Goal: Transaction & Acquisition: Obtain resource

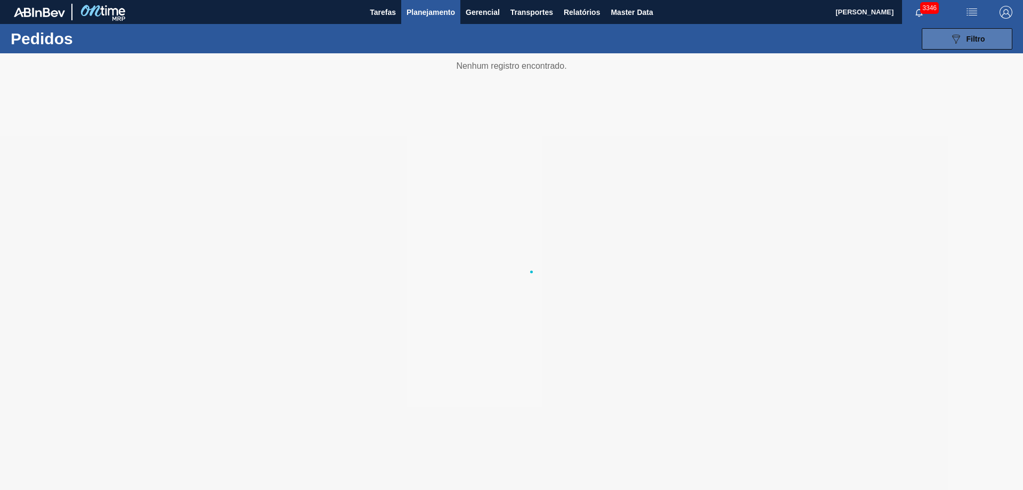
click at [950, 34] on icon "089F7B8B-B2A5-4AFE-B5C0-19BA573D28AC" at bounding box center [955, 38] width 13 height 13
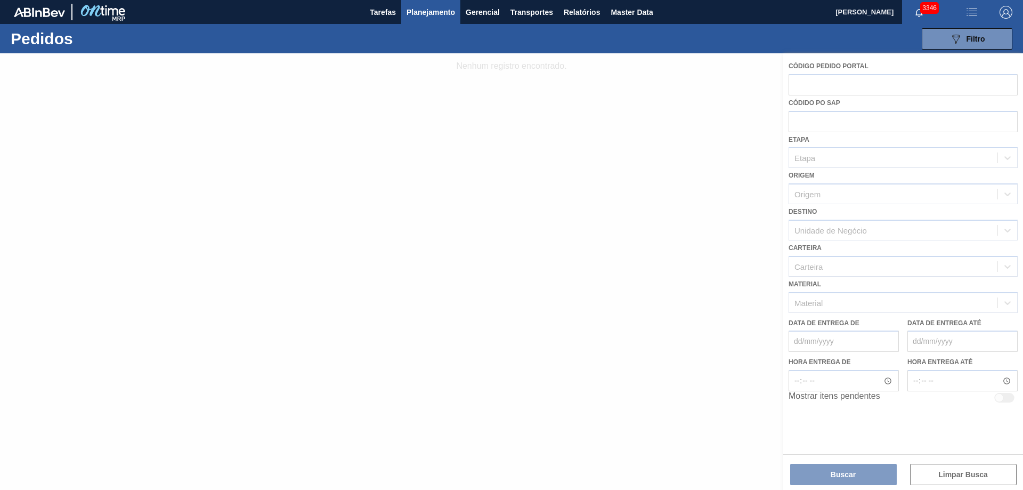
click at [800, 115] on div at bounding box center [511, 271] width 1023 height 436
click at [805, 84] on div at bounding box center [511, 271] width 1023 height 436
click at [813, 85] on div at bounding box center [511, 271] width 1023 height 436
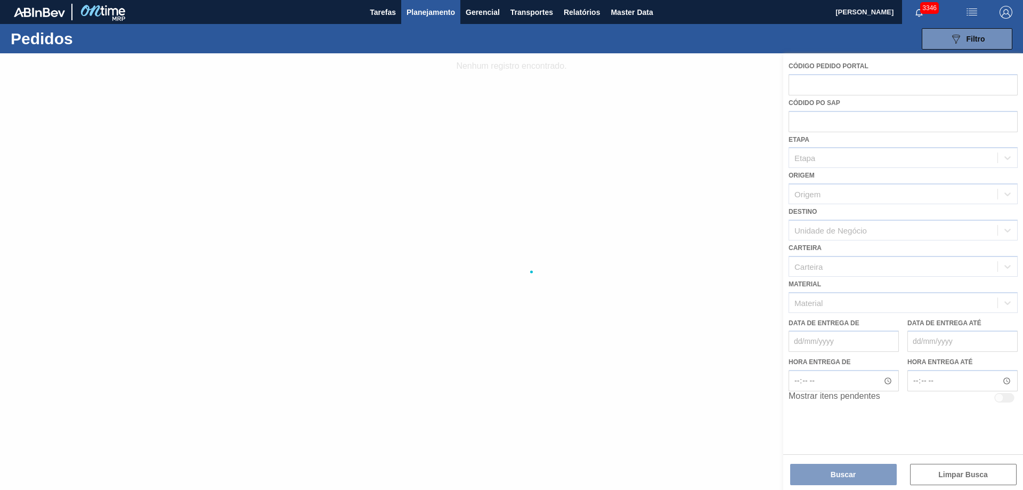
click at [813, 85] on div at bounding box center [511, 271] width 1023 height 436
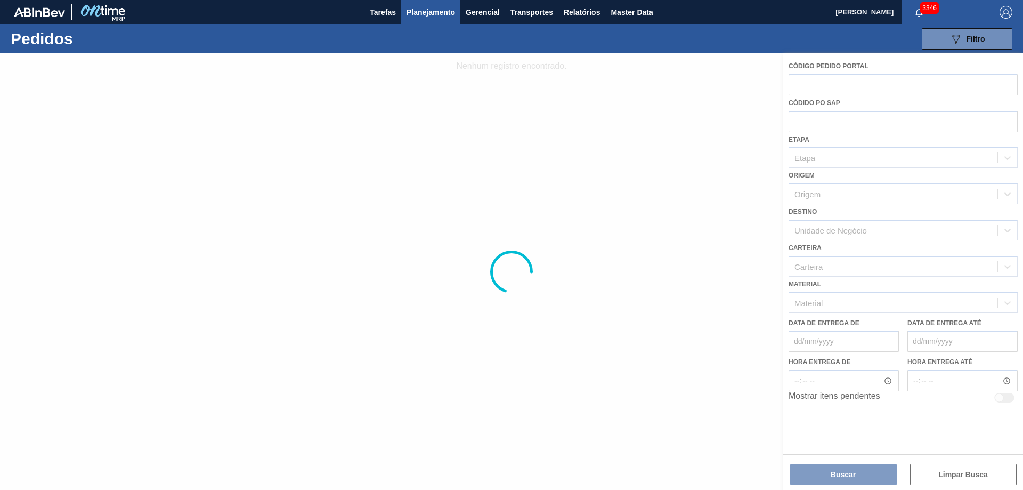
click at [813, 85] on div at bounding box center [511, 271] width 1023 height 436
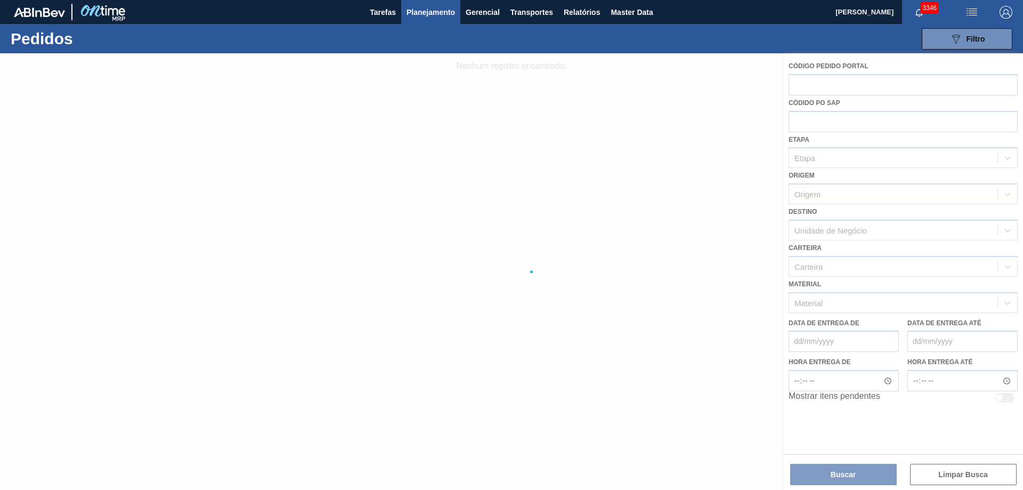
click at [813, 85] on div at bounding box center [511, 271] width 1023 height 436
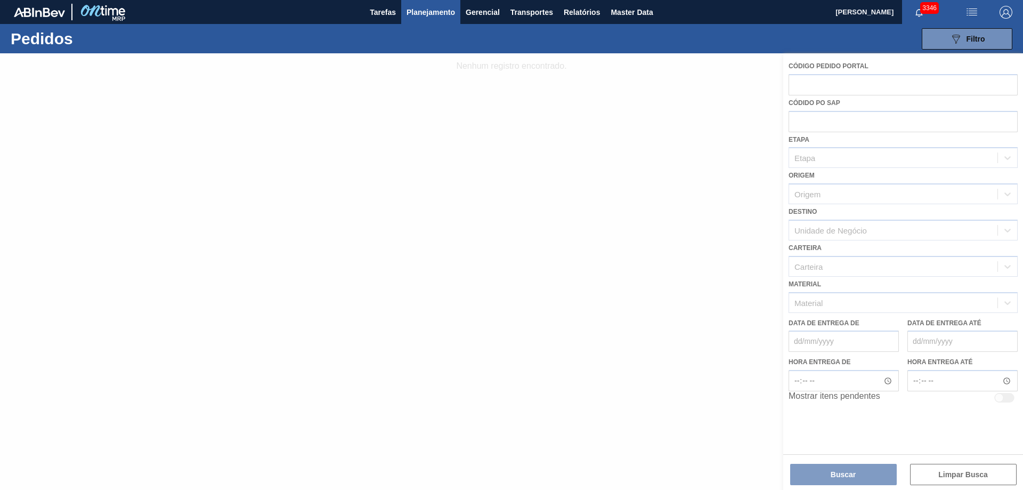
click at [813, 85] on div at bounding box center [511, 271] width 1023 height 436
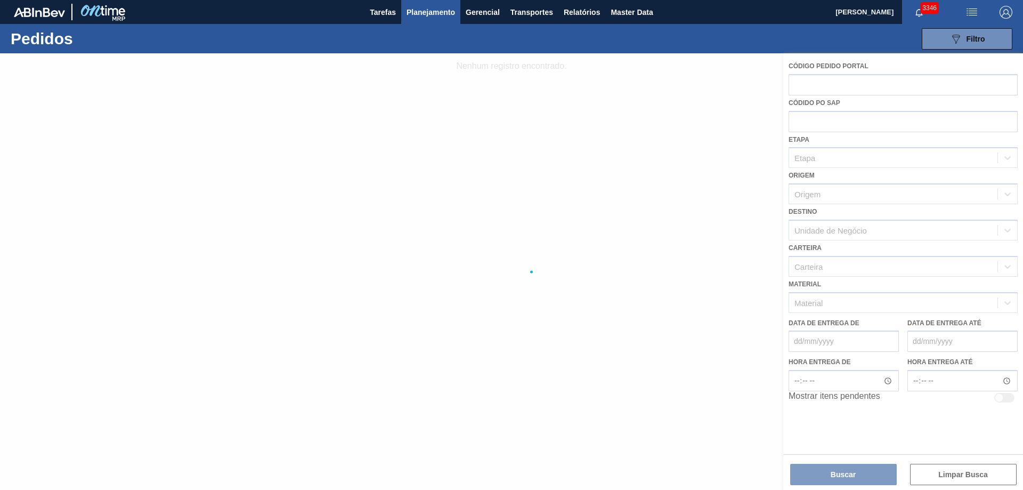
click at [813, 85] on div at bounding box center [511, 271] width 1023 height 436
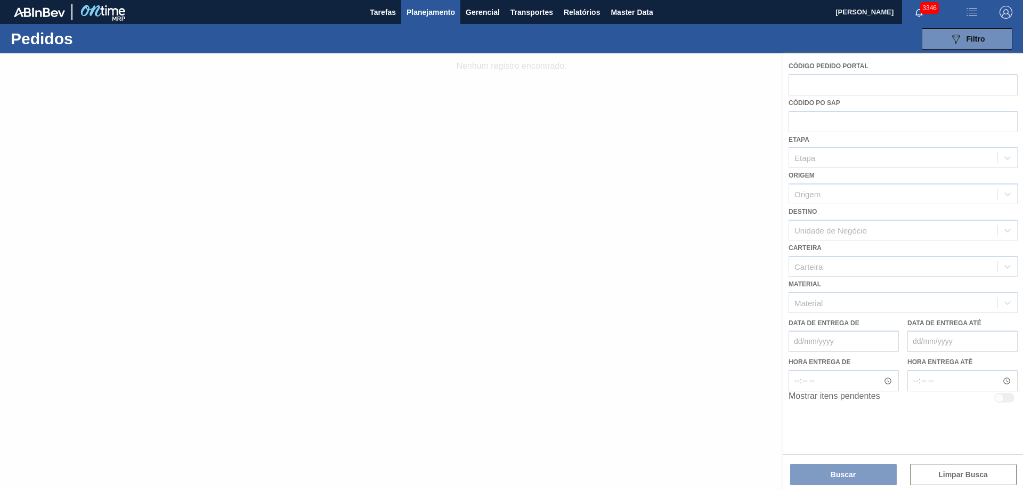
click at [813, 85] on div at bounding box center [511, 271] width 1023 height 436
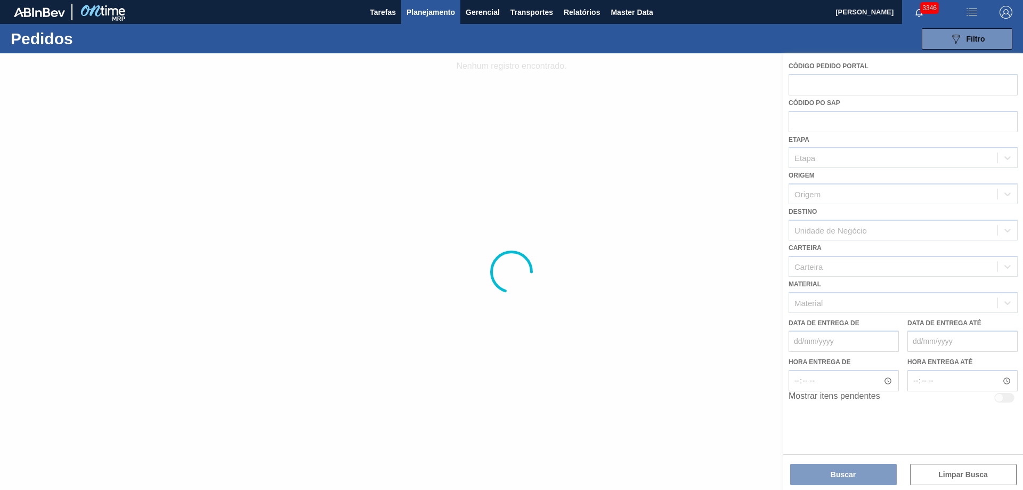
click at [813, 85] on div at bounding box center [511, 271] width 1023 height 436
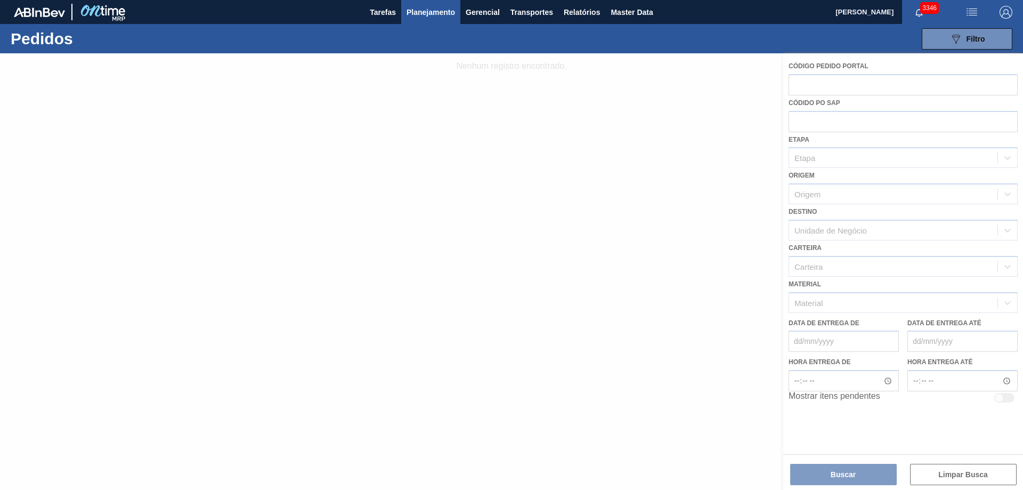
click at [813, 85] on div at bounding box center [511, 271] width 1023 height 436
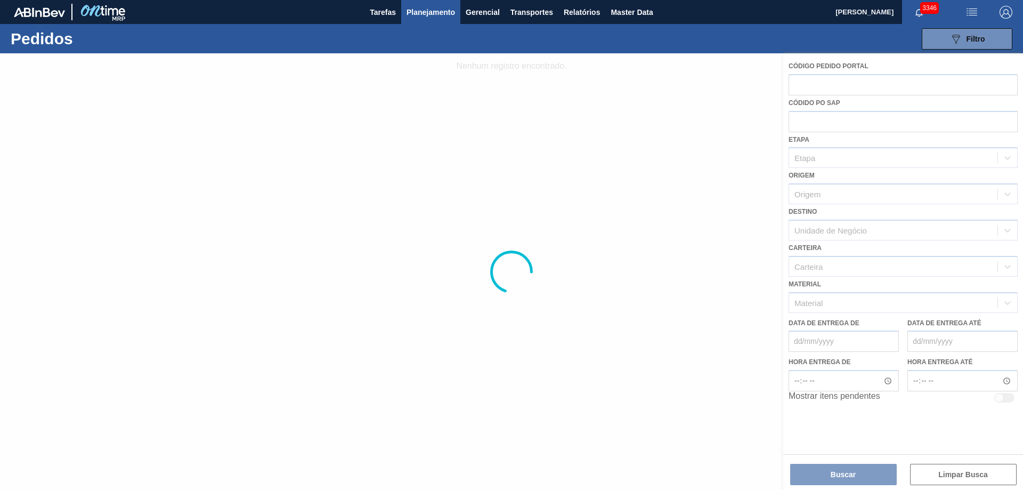
click at [813, 85] on div at bounding box center [511, 271] width 1023 height 436
click at [823, 127] on div at bounding box center [511, 271] width 1023 height 436
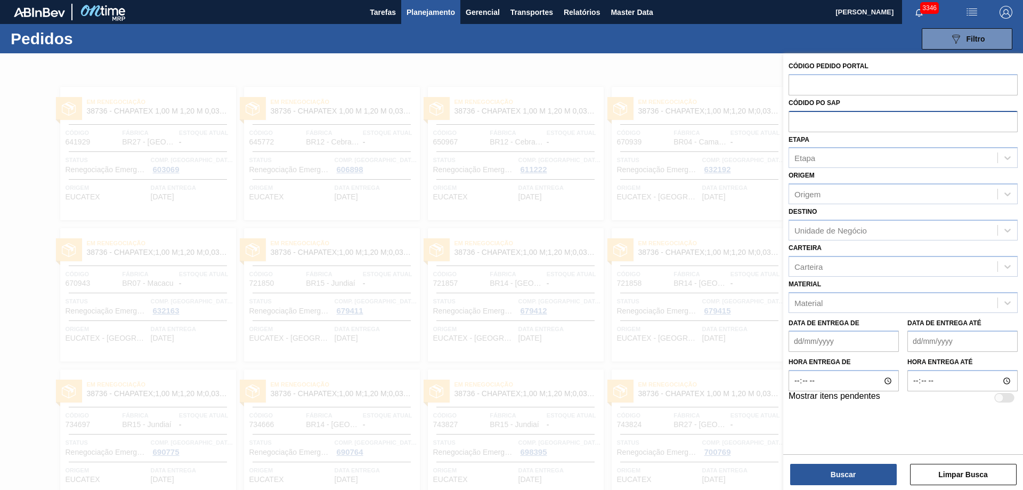
click at [809, 118] on input "text" at bounding box center [902, 121] width 229 height 20
paste input "5800358055"
type input "5800358055"
click at [881, 483] on button "Buscar" at bounding box center [843, 473] width 107 height 21
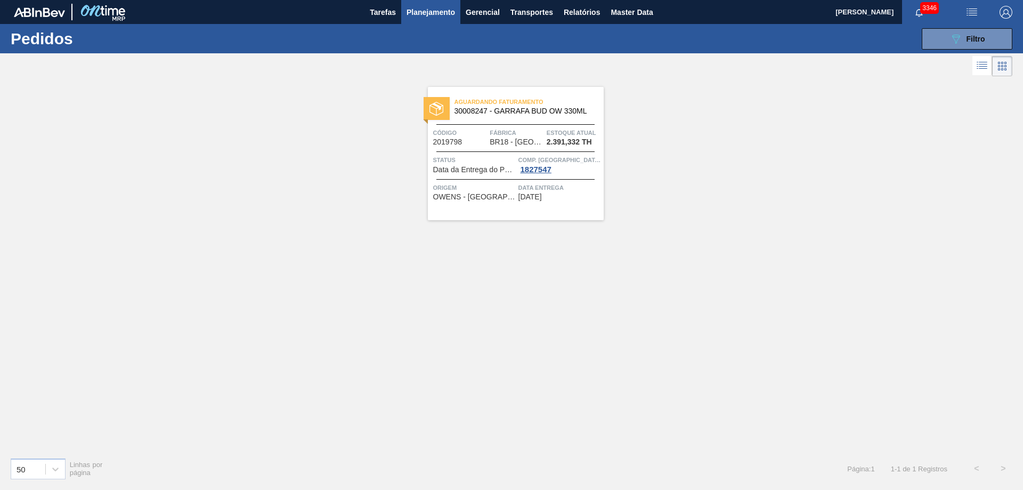
click at [983, 61] on icon at bounding box center [981, 65] width 13 height 13
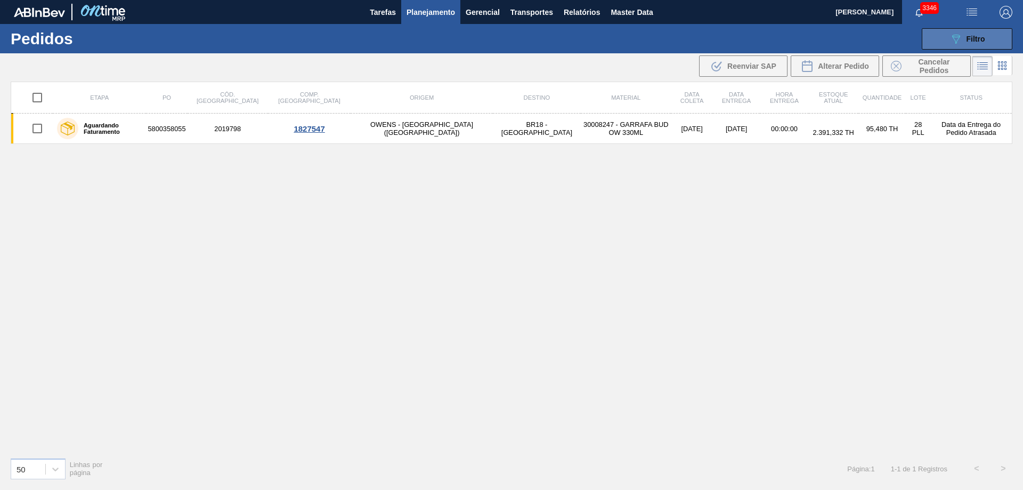
click at [937, 33] on button "089F7B8B-B2A5-4AFE-B5C0-19BA573D28AC Filtro" at bounding box center [967, 38] width 91 height 21
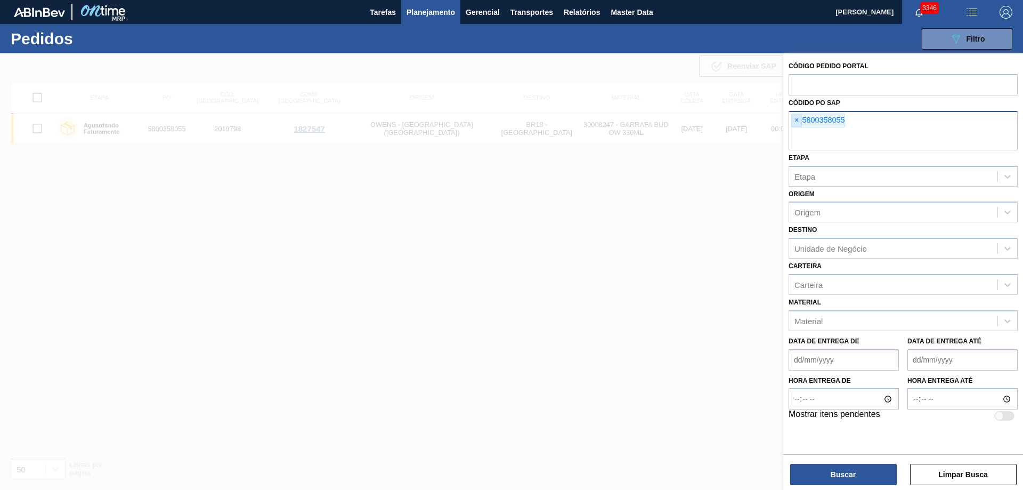
click at [800, 115] on span "×" at bounding box center [797, 120] width 10 height 13
paste input "5800359253"
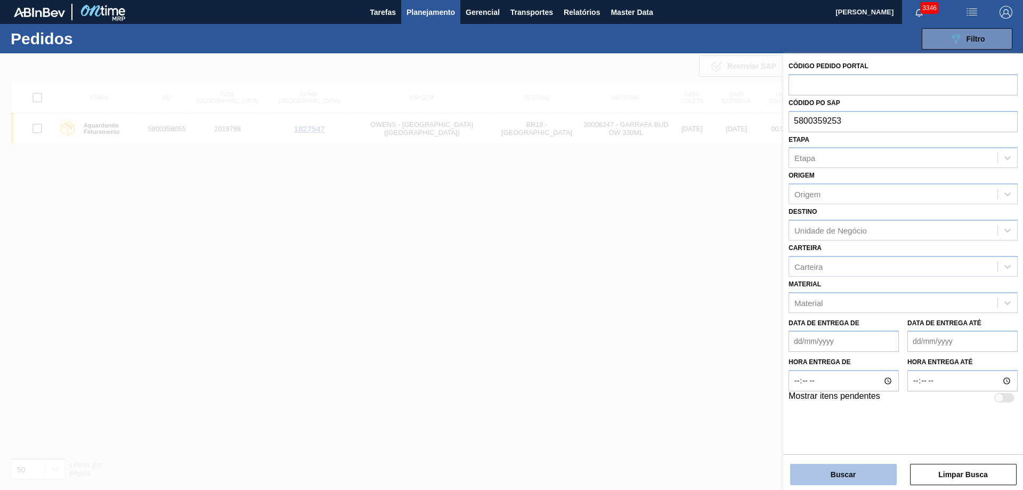
type input "5800359253"
click at [823, 476] on button "Buscar" at bounding box center [843, 473] width 107 height 21
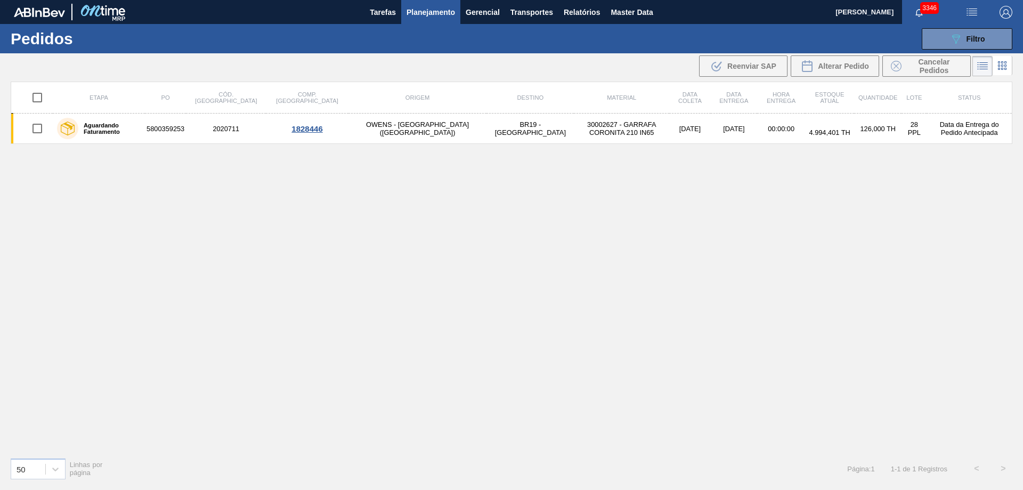
checkbox input "true"
click at [961, 45] on button "089F7B8B-B2A5-4AFE-B5C0-19BA573D28AC Filtro" at bounding box center [967, 38] width 91 height 21
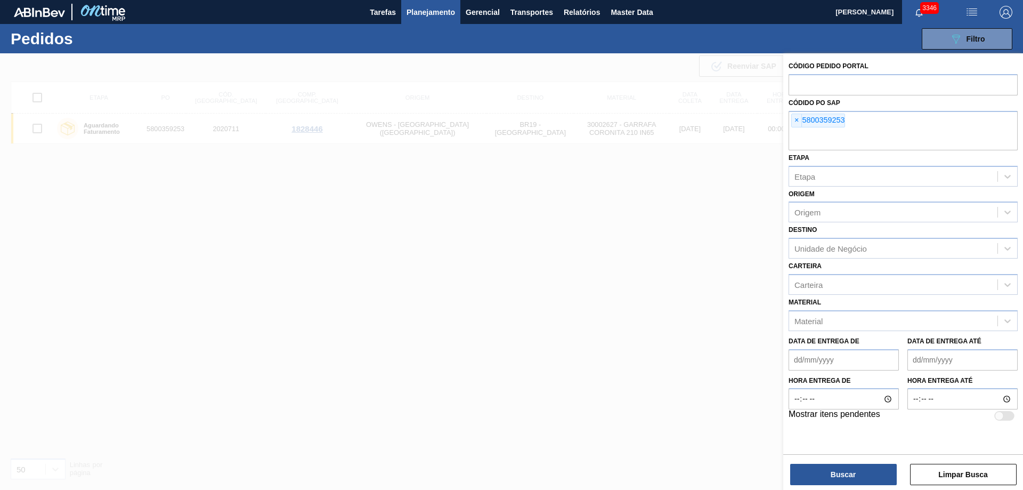
click at [590, 135] on div at bounding box center [511, 298] width 1023 height 490
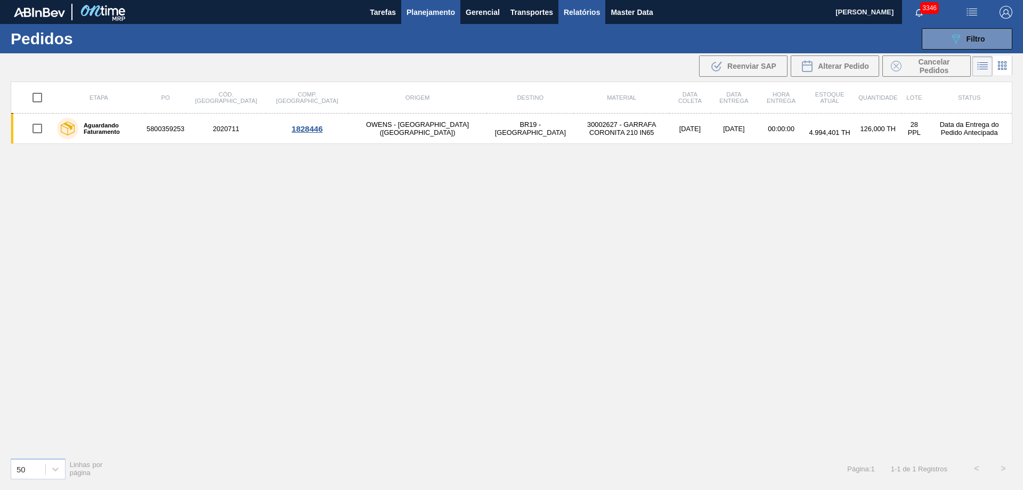
click at [580, 13] on span "Relatórios" at bounding box center [582, 12] width 36 height 13
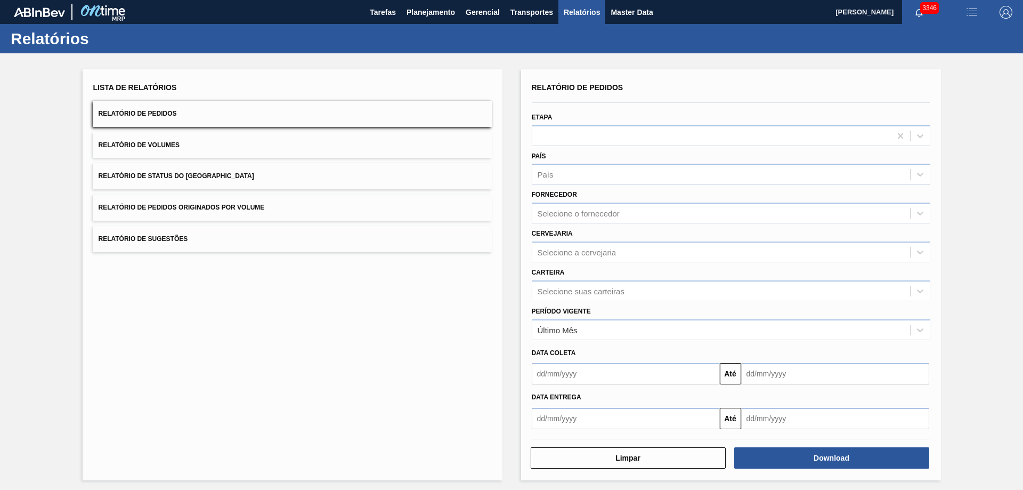
click at [166, 210] on span "Relatório de Pedidos Originados por Volume" at bounding box center [182, 207] width 166 height 7
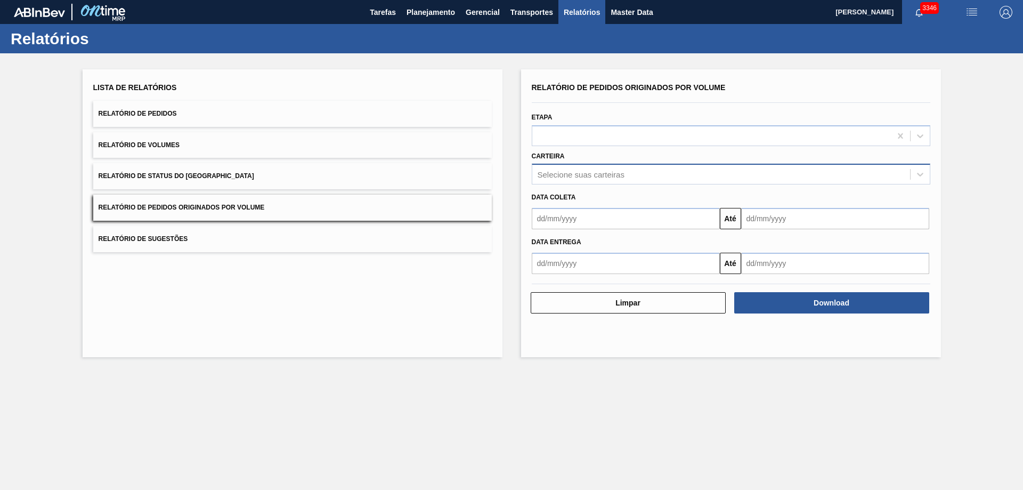
click at [592, 177] on div "Selecione suas carteiras" at bounding box center [581, 174] width 87 height 9
type input "vidro"
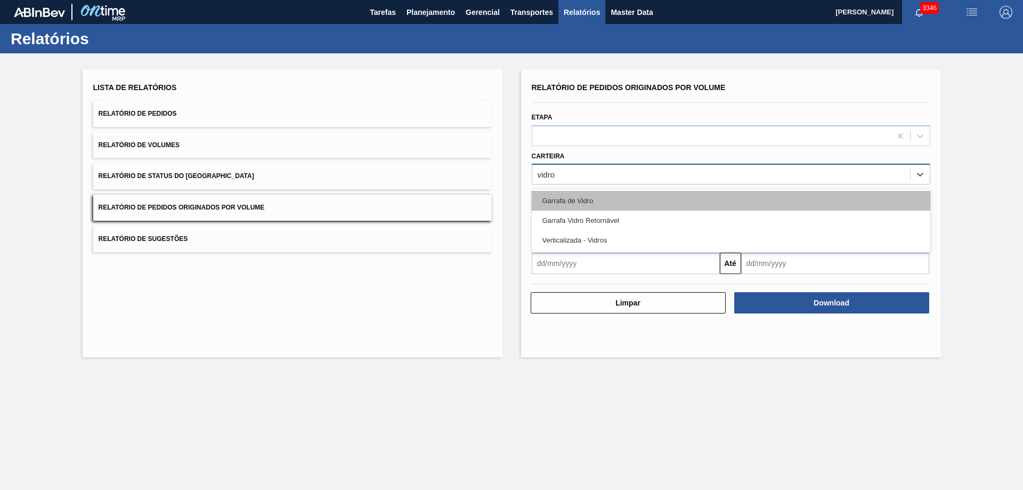
click at [581, 191] on div "Garrafa de Vidro" at bounding box center [731, 201] width 398 height 20
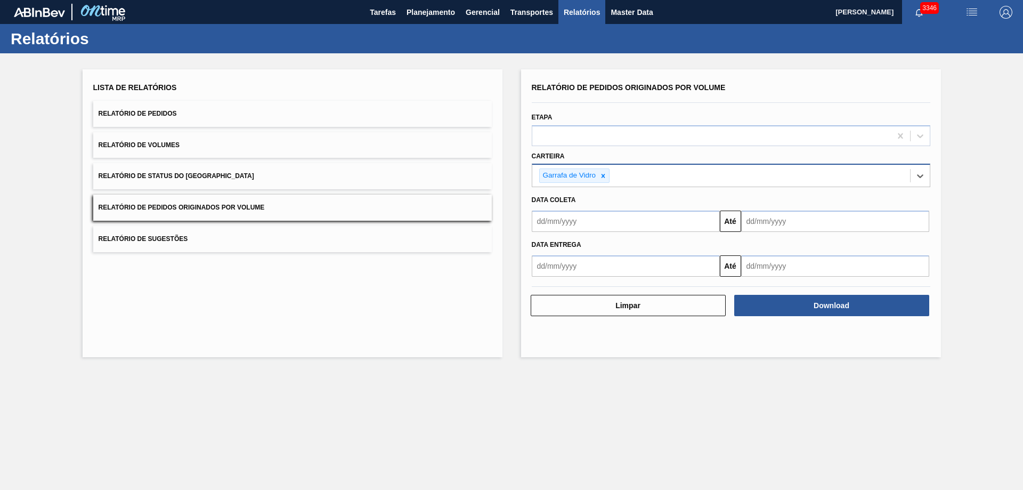
click at [572, 211] on input "text" at bounding box center [626, 220] width 188 height 21
click at [556, 284] on div "1" at bounding box center [561, 281] width 14 height 14
type input "[DATE]"
click at [840, 213] on input "text" at bounding box center [835, 220] width 188 height 21
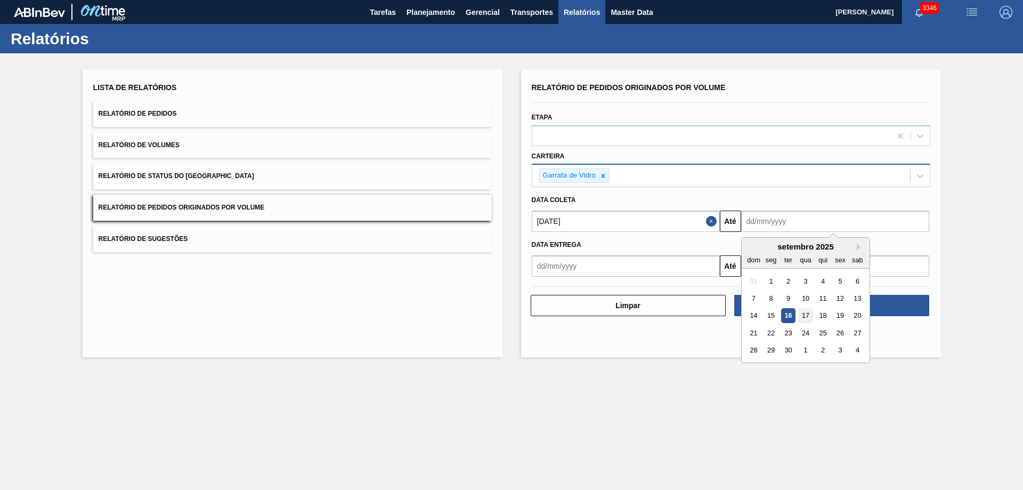
click at [802, 316] on div "17" at bounding box center [805, 315] width 14 height 14
type input "[DATE]"
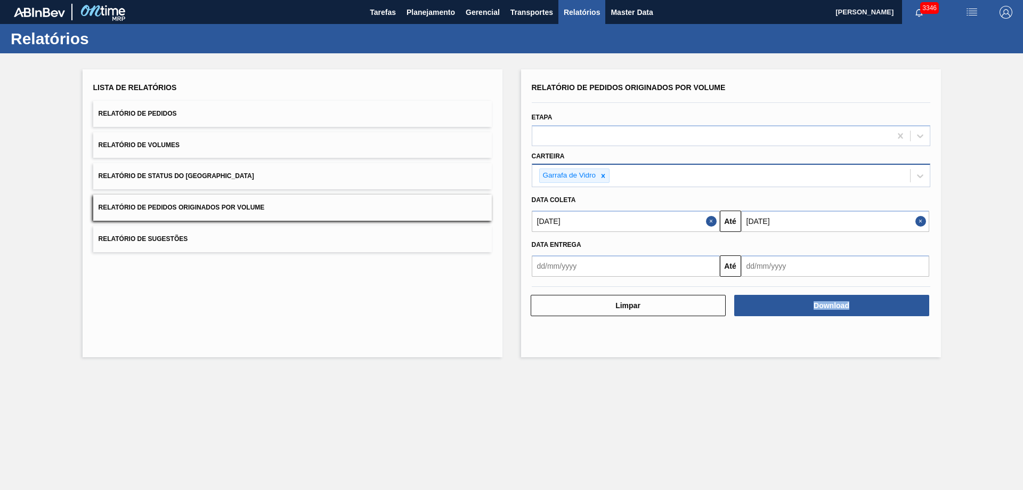
click at [802, 317] on div "Relatório de Pedidos Originados por Volume Etapa Carteira Garrafa de Vidro Data…" at bounding box center [731, 213] width 420 height 288
click at [799, 308] on button "Download" at bounding box center [831, 305] width 195 height 21
click at [440, 6] on span "Planejamento" at bounding box center [430, 12] width 48 height 13
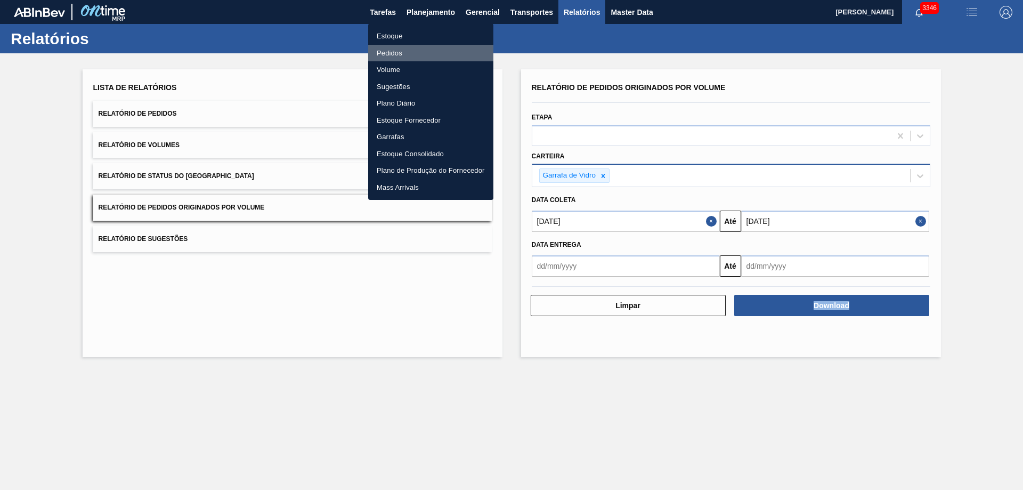
click at [387, 53] on li "Pedidos" at bounding box center [430, 53] width 125 height 17
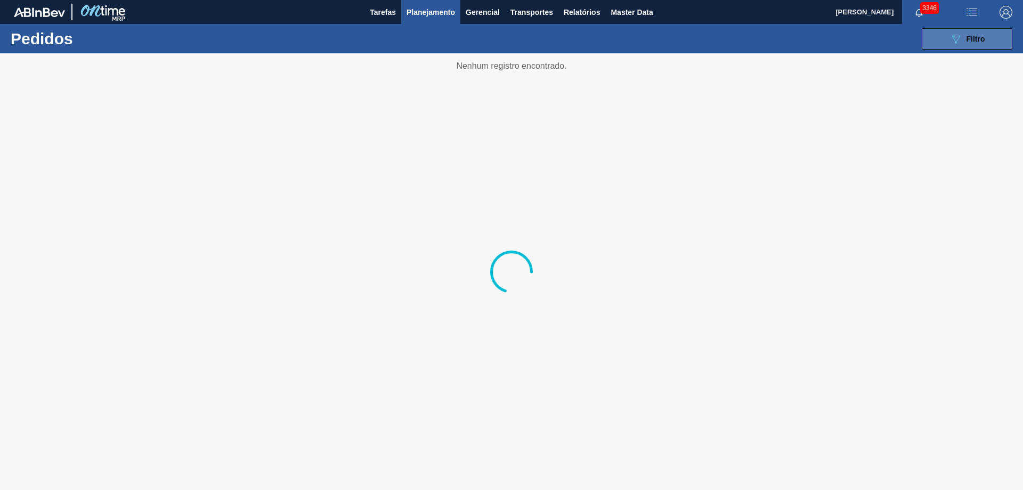
click at [973, 40] on span "Filtro" at bounding box center [975, 39] width 19 height 9
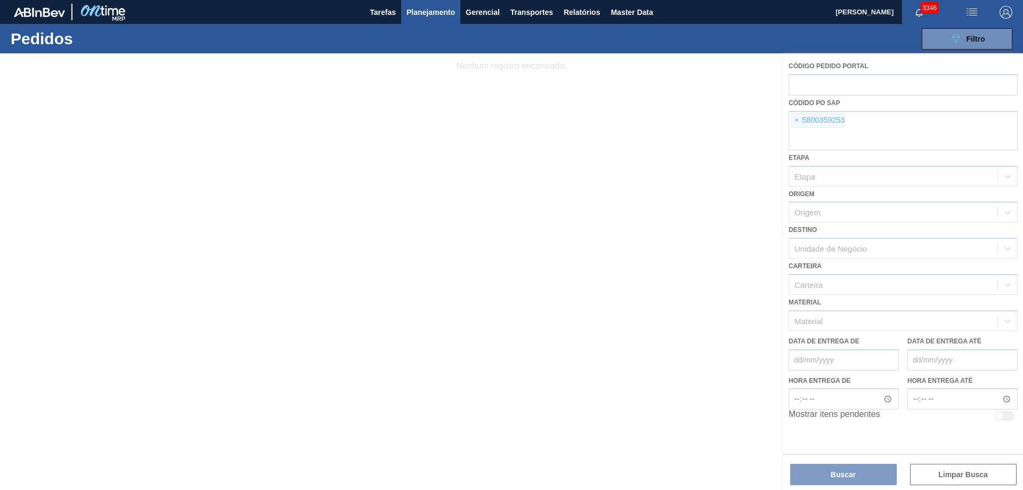
click at [795, 118] on div at bounding box center [511, 271] width 1023 height 436
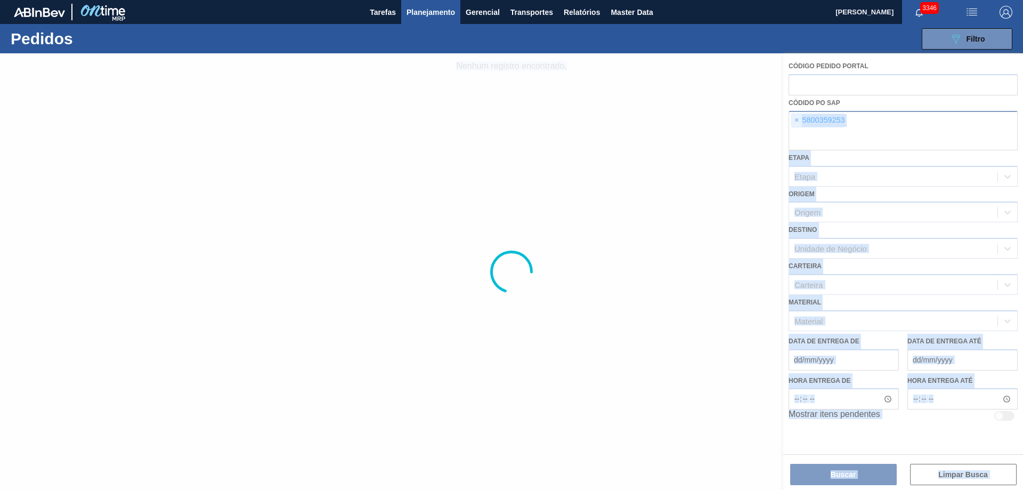
click at [796, 118] on span "×" at bounding box center [797, 120] width 10 height 13
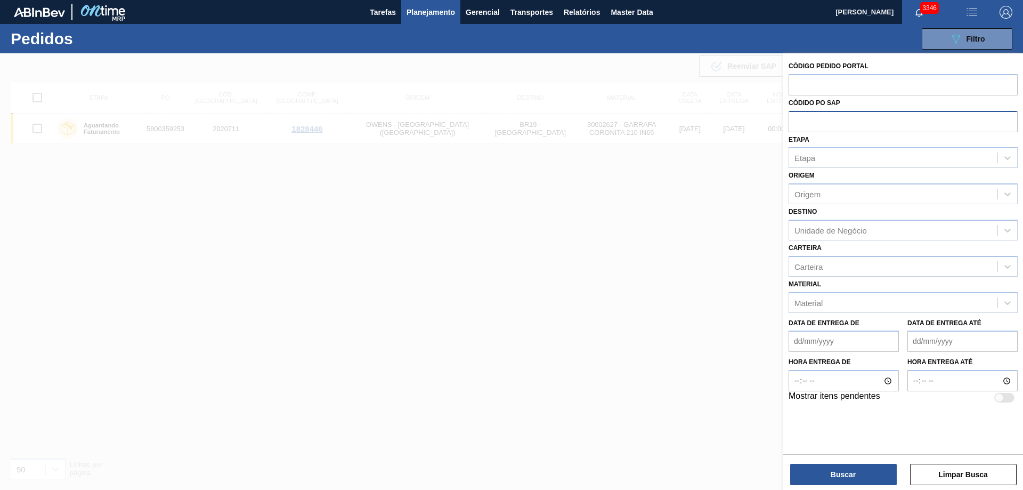
paste input "text"
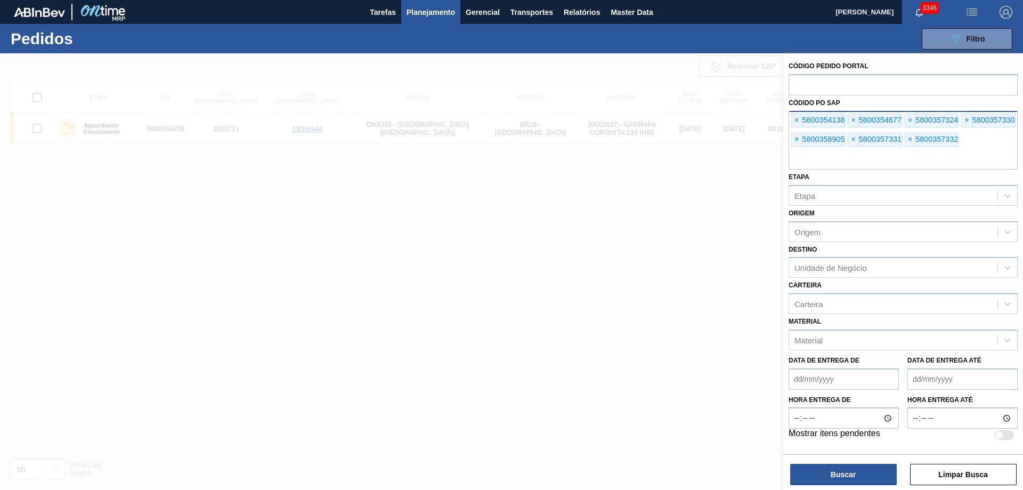
click at [865, 486] on div "Código Pedido Portal Códido PO SAP × 5800354138 × 5800354677 × 5800357324 × 580…" at bounding box center [903, 272] width 240 height 438
click at [867, 471] on button "Buscar" at bounding box center [843, 473] width 107 height 21
